Goal: Navigation & Orientation: Understand site structure

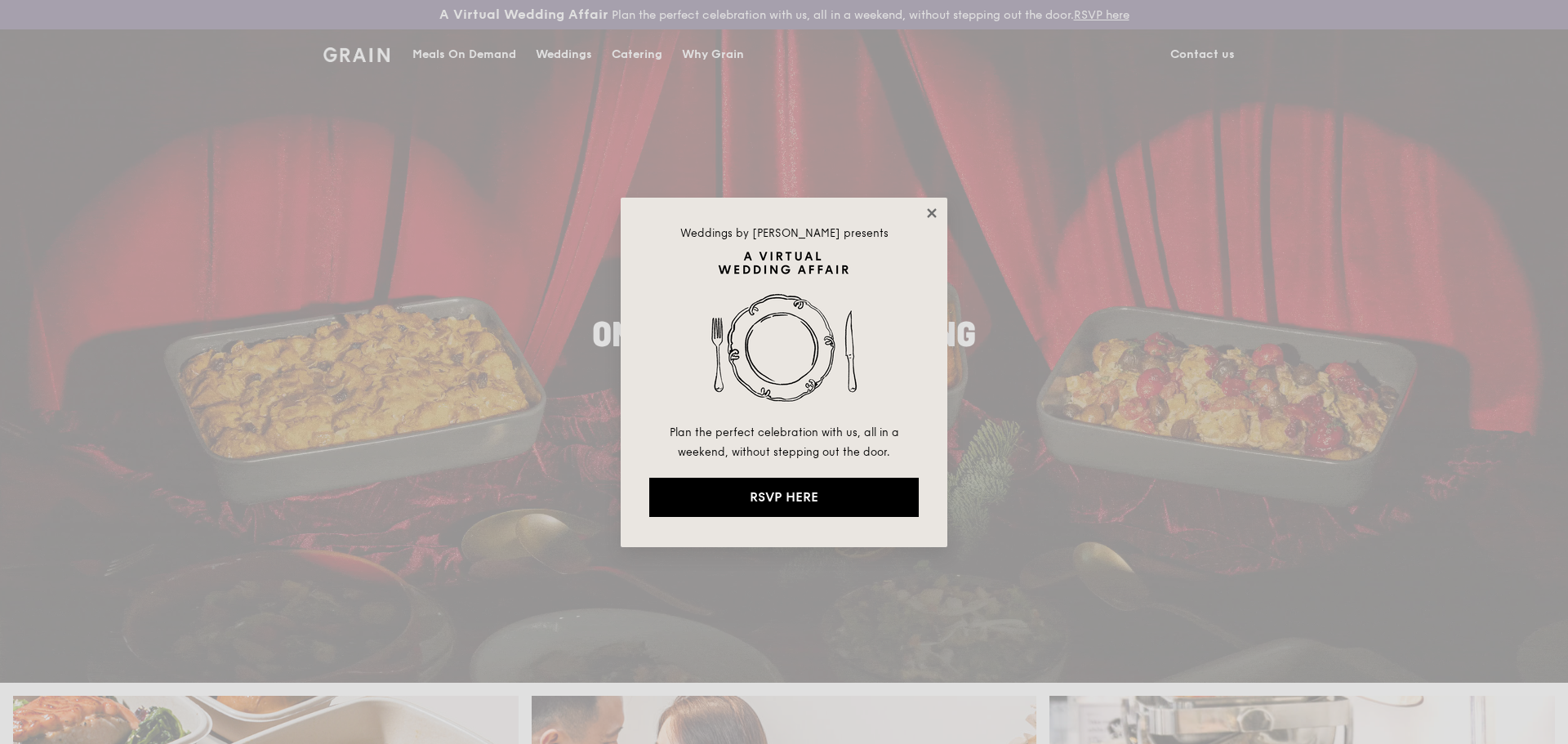
click at [935, 211] on icon at bounding box center [932, 213] width 15 height 15
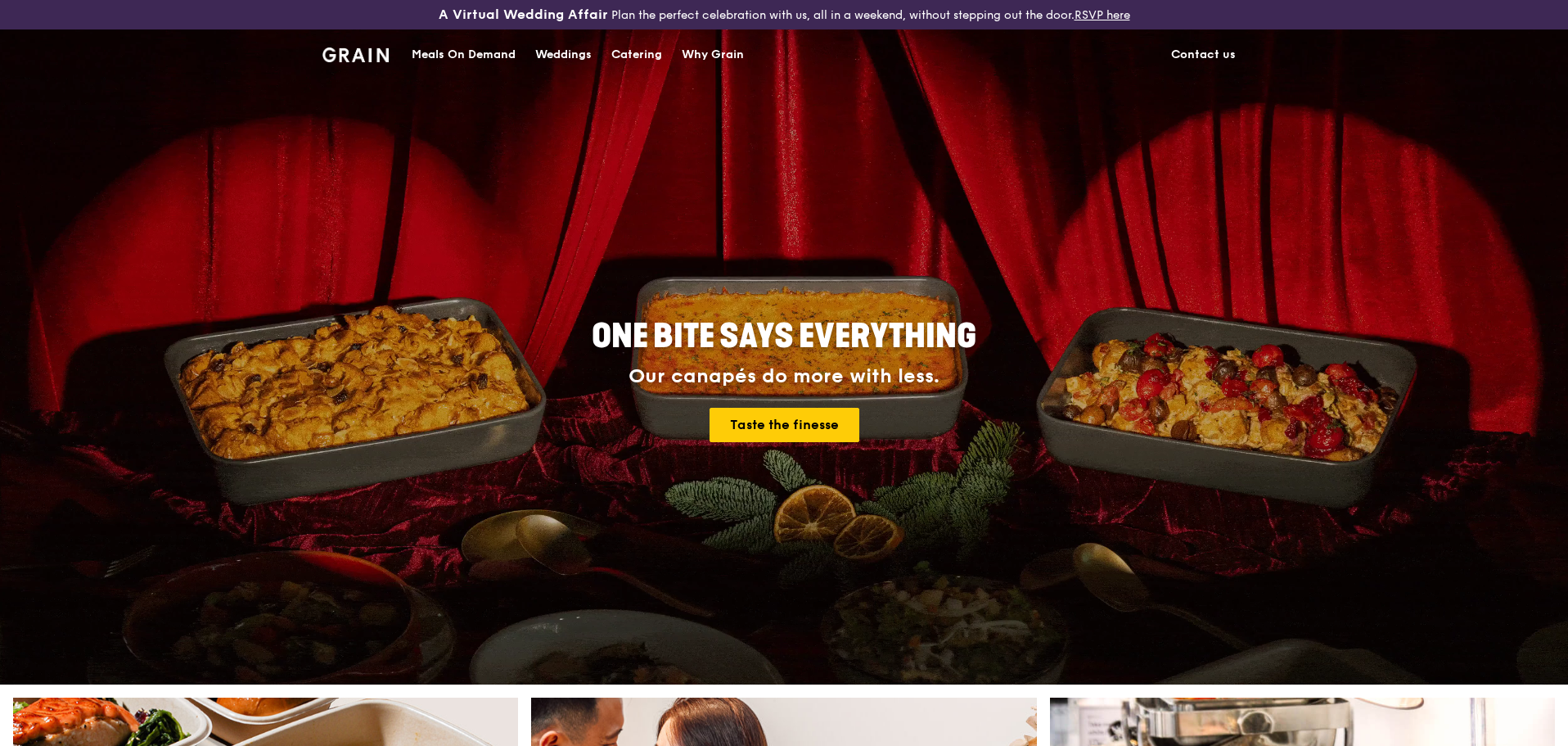
click at [728, 56] on div "Why Grain" at bounding box center [713, 55] width 63 height 49
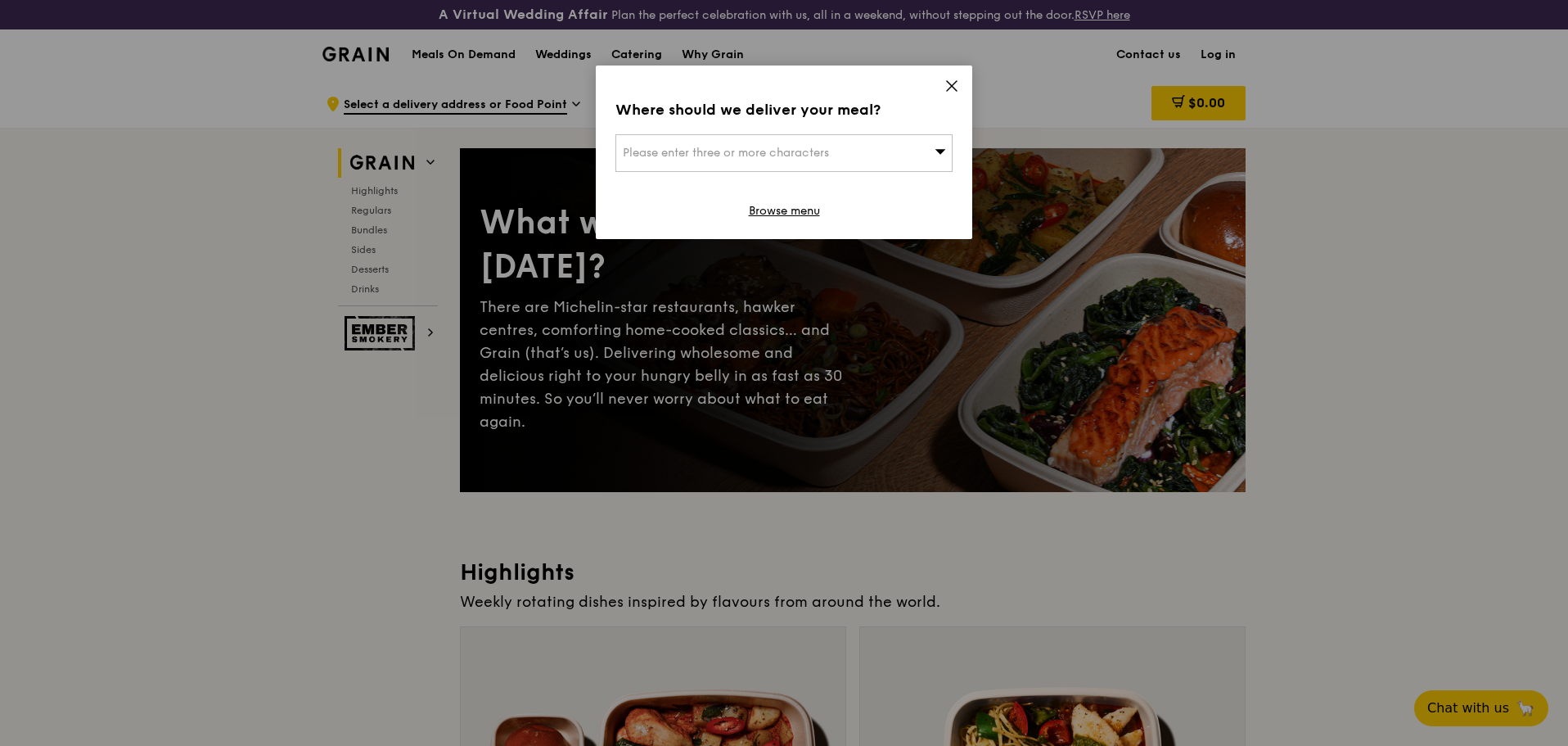
click at [956, 84] on icon at bounding box center [952, 86] width 15 height 15
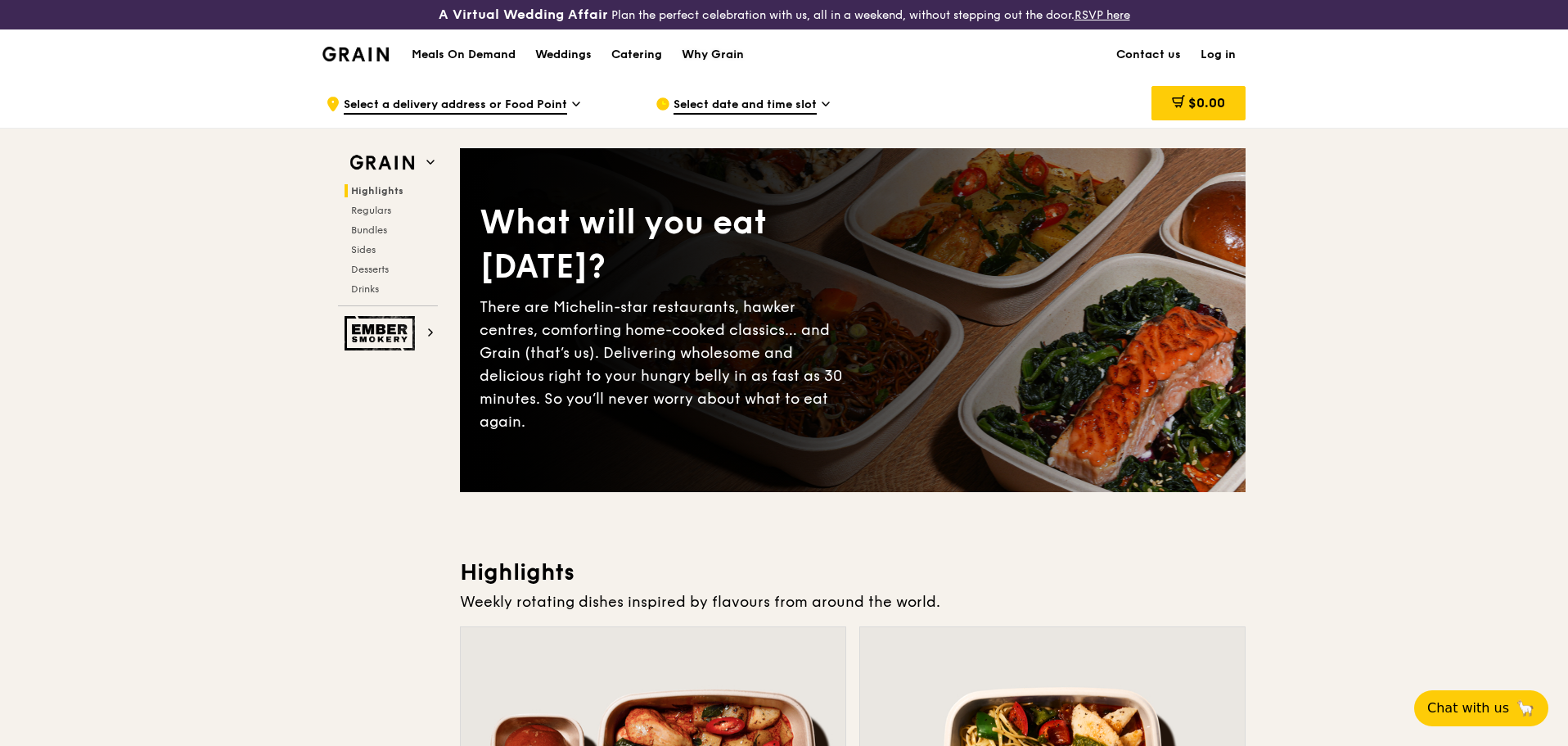
click at [713, 51] on div "Why Grain" at bounding box center [713, 55] width 63 height 49
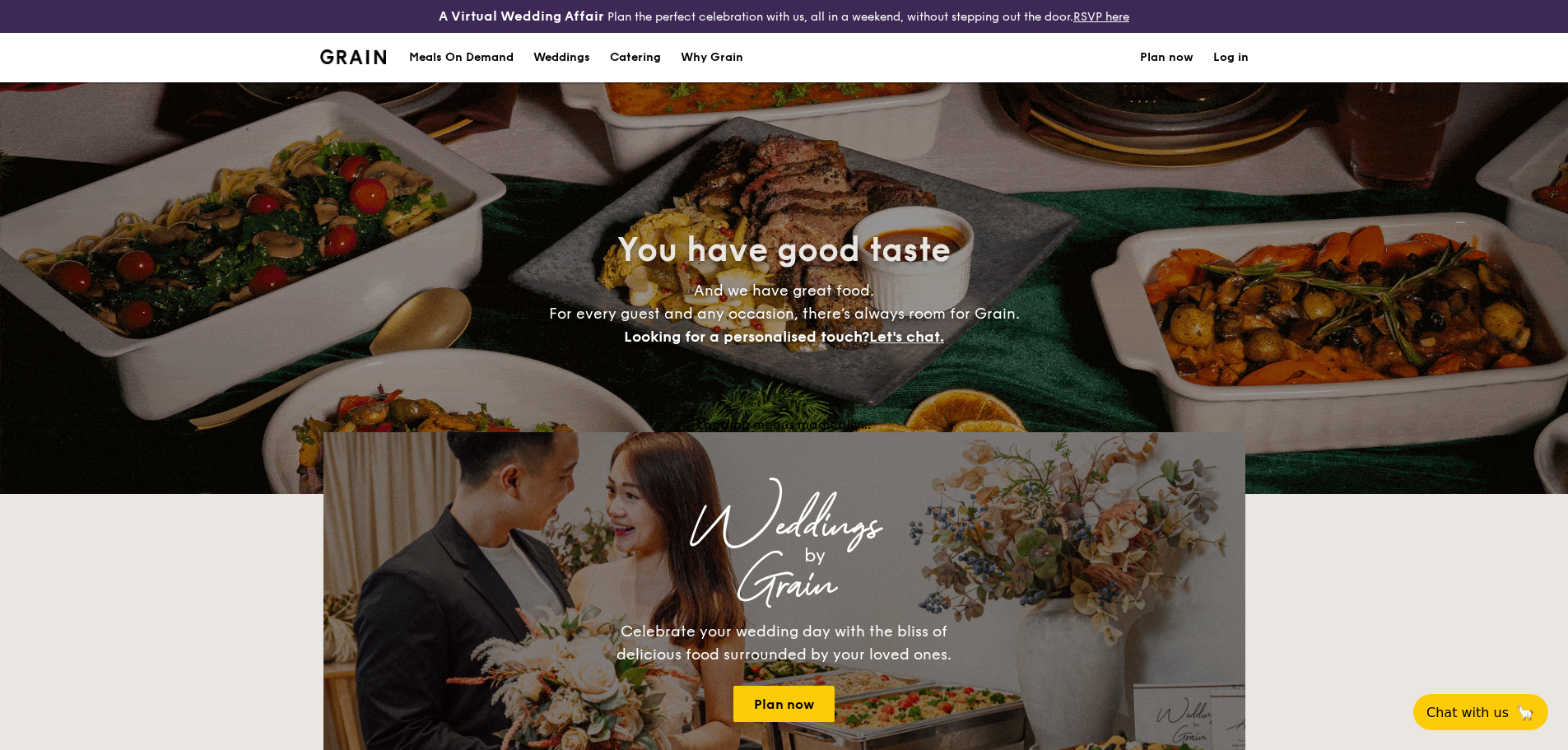
select select
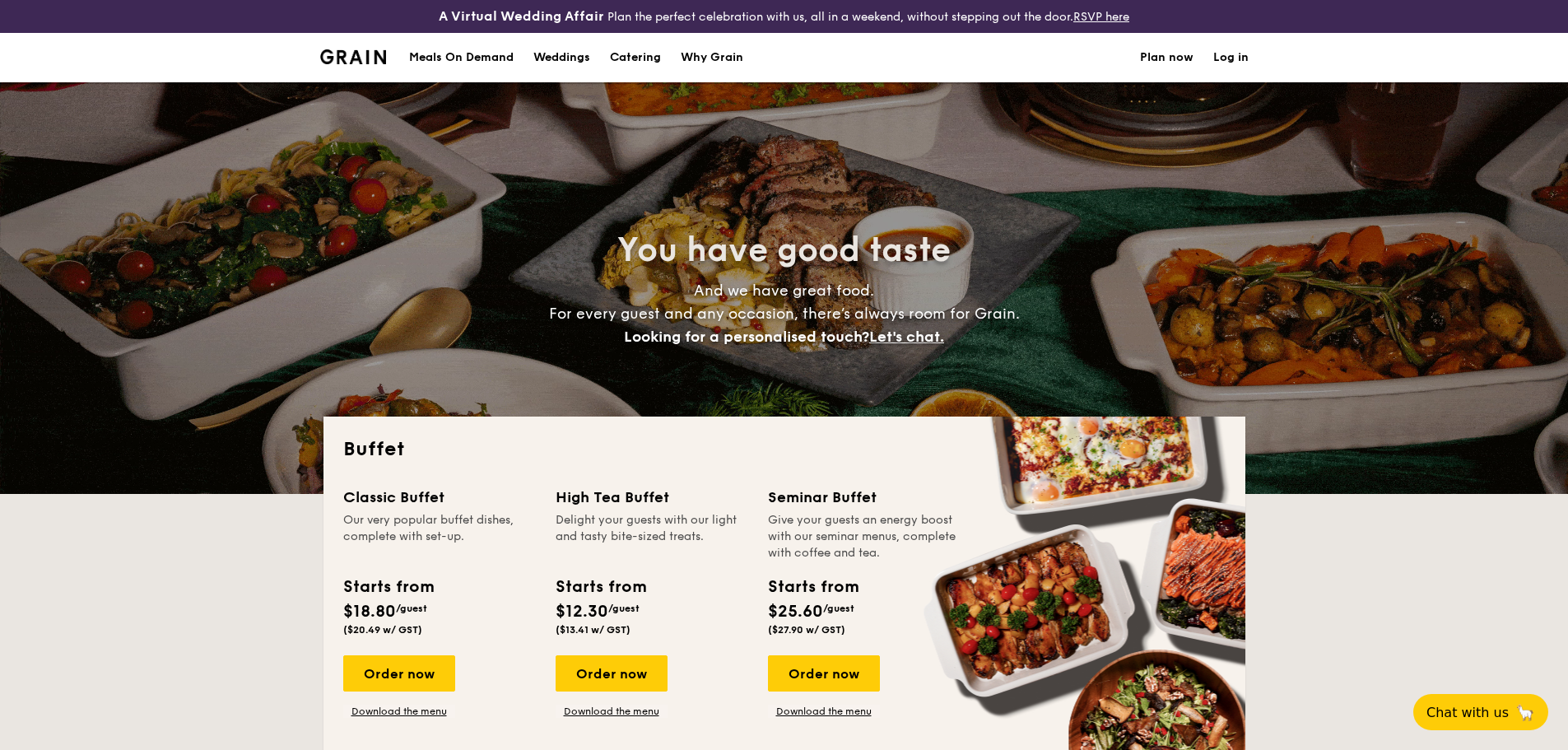
click at [356, 57] on img at bounding box center [353, 57] width 67 height 15
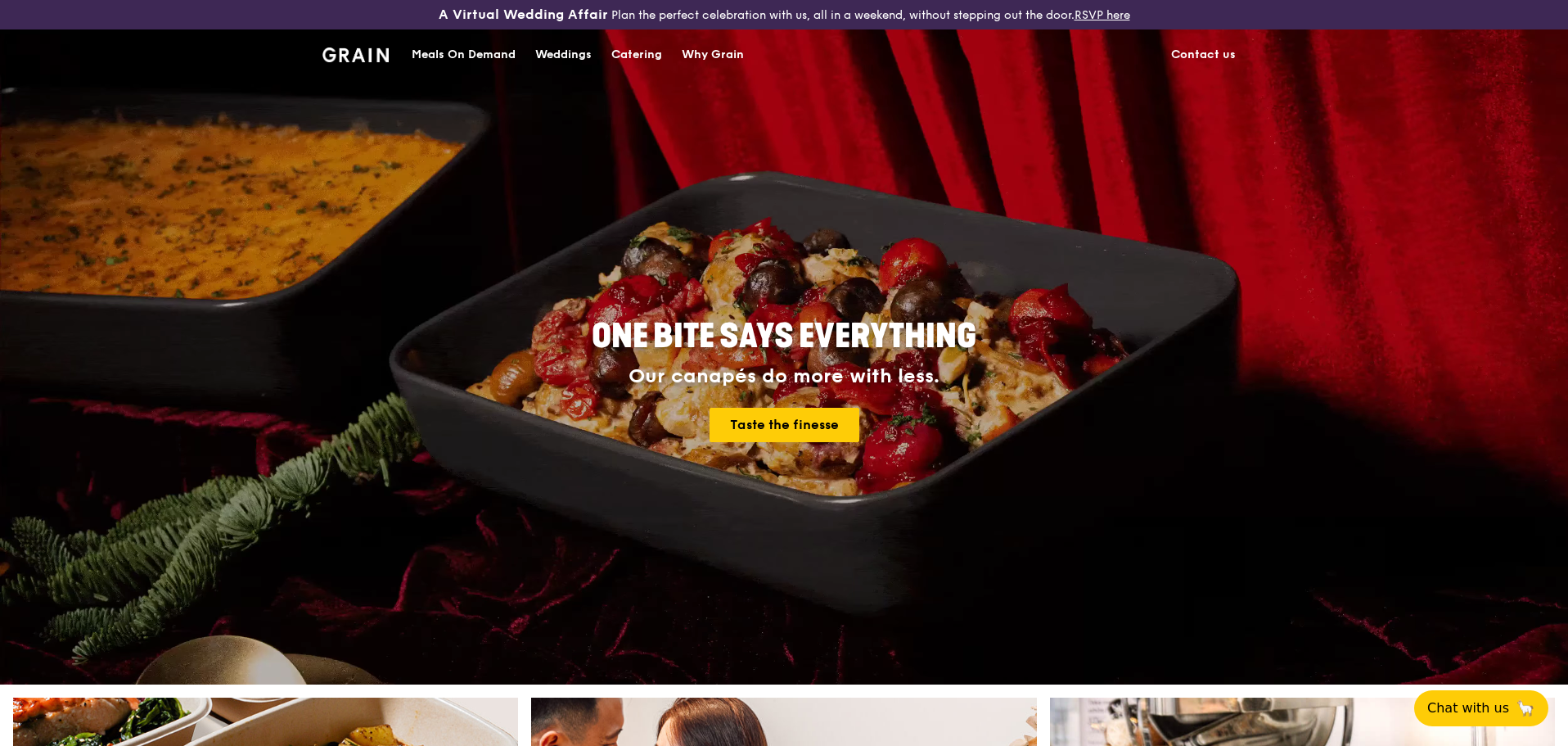
click at [504, 56] on div "Meals On Demand" at bounding box center [464, 55] width 104 height 49
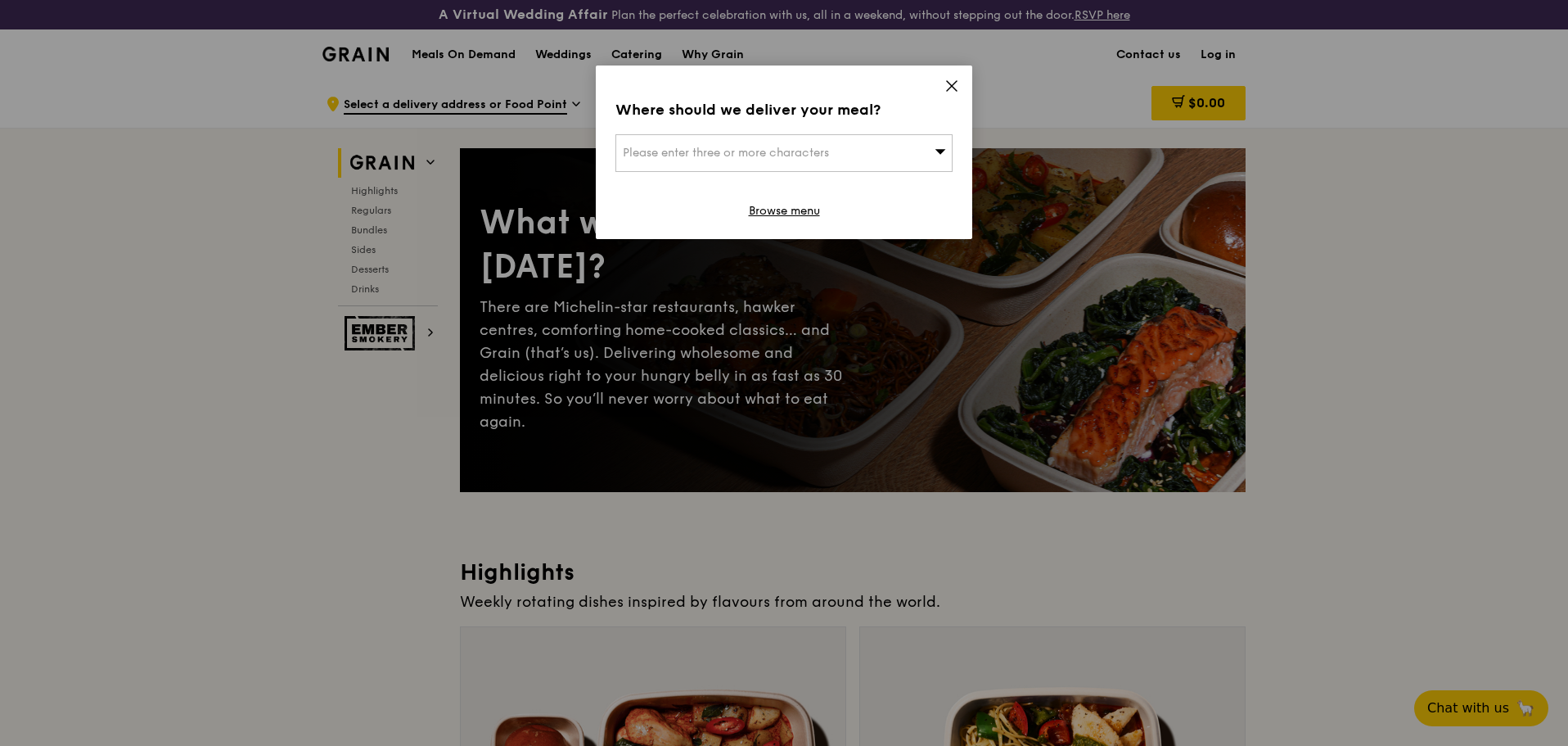
click at [952, 82] on icon at bounding box center [952, 86] width 15 height 15
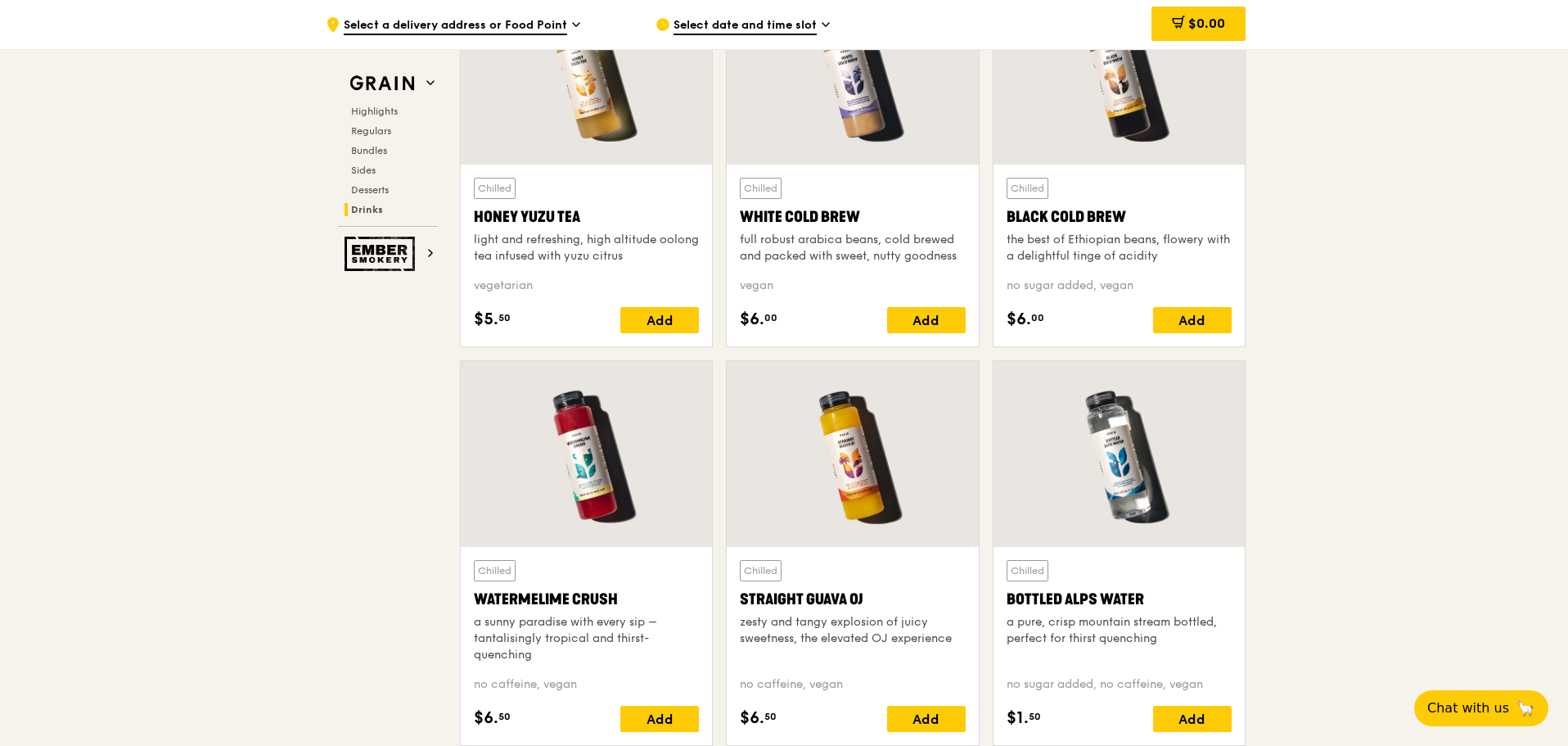
scroll to position [6794, 0]
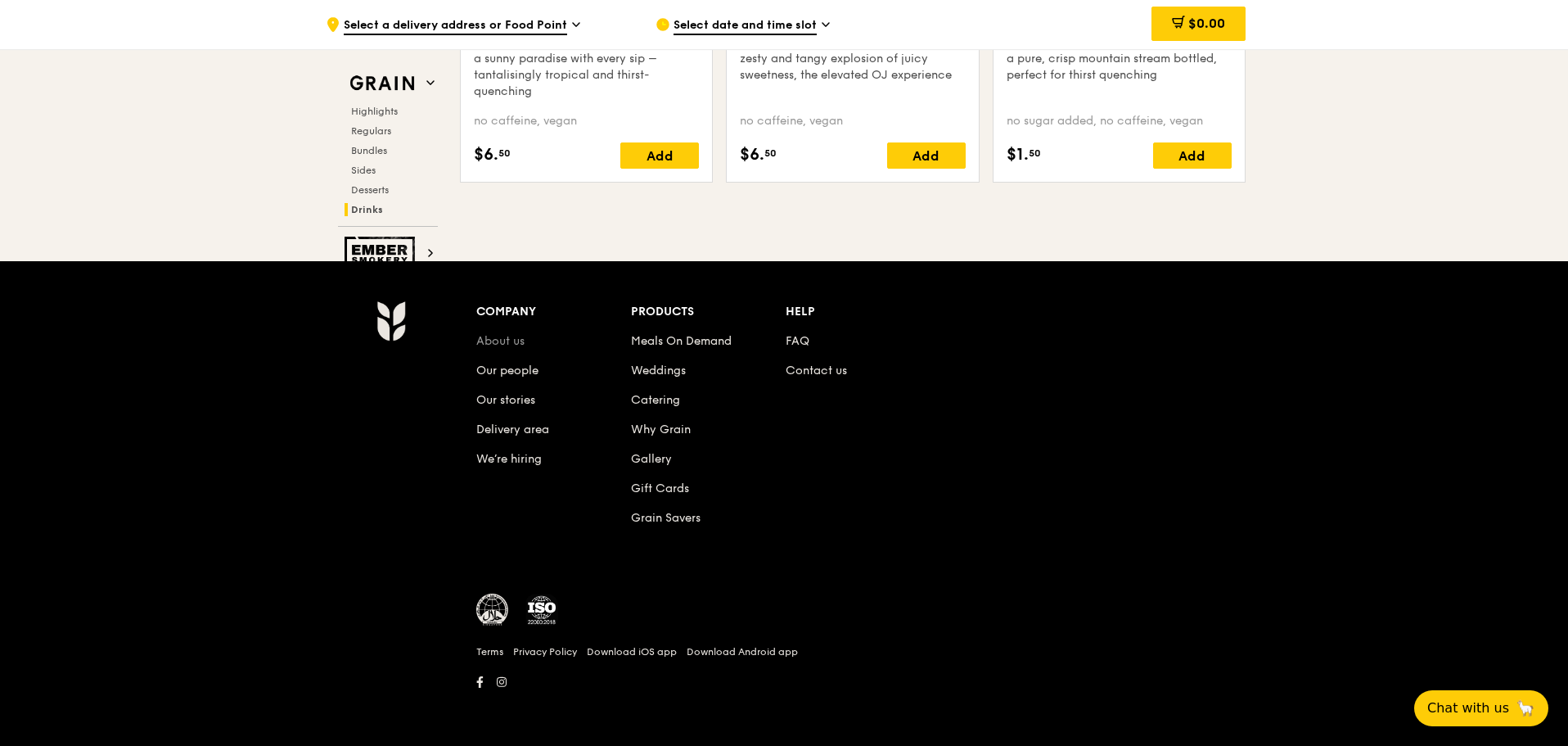
click at [489, 339] on link "About us" at bounding box center [500, 341] width 49 height 14
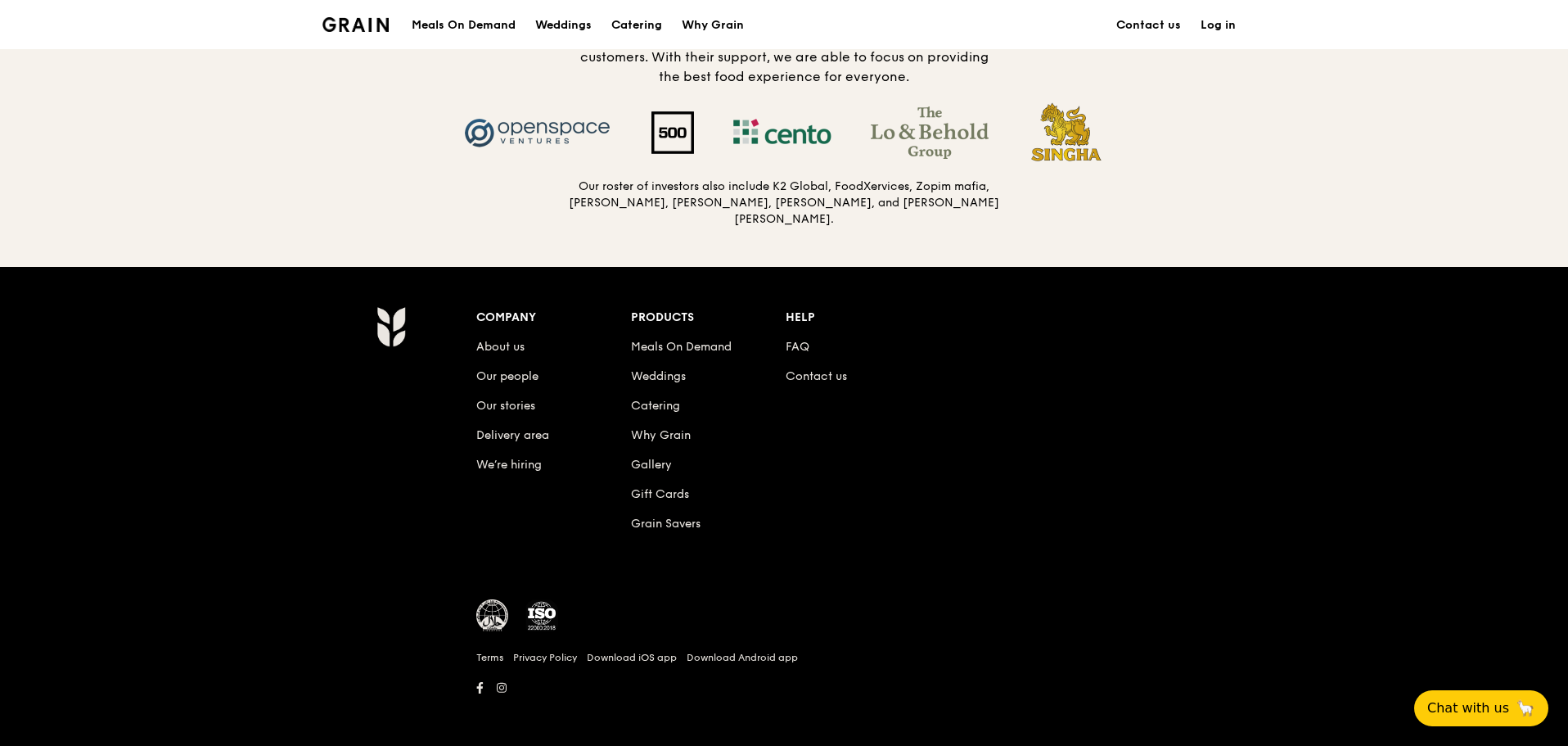
scroll to position [1727, 0]
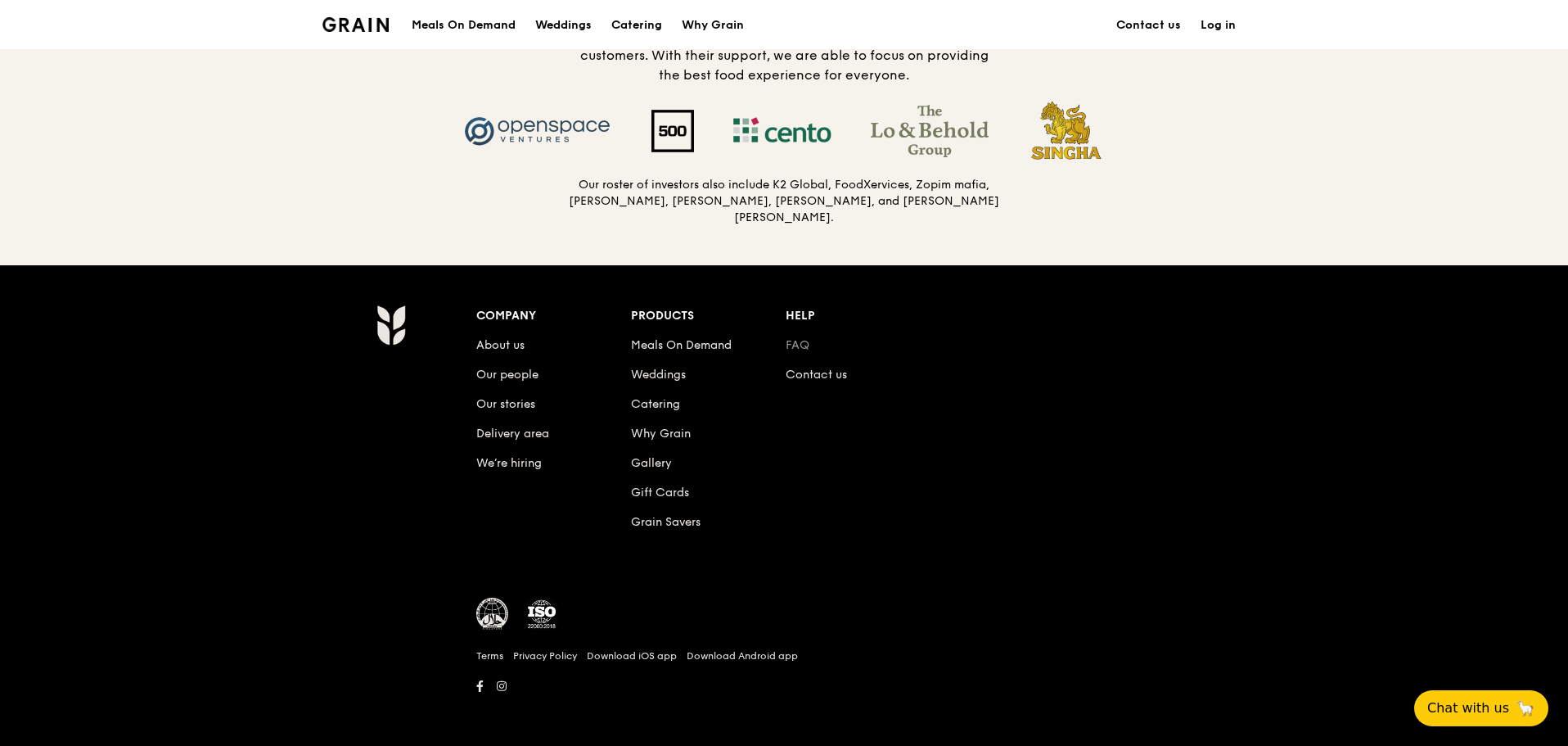
click at [807, 343] on link "FAQ" at bounding box center [797, 345] width 24 height 14
